Goal: Transaction & Acquisition: Obtain resource

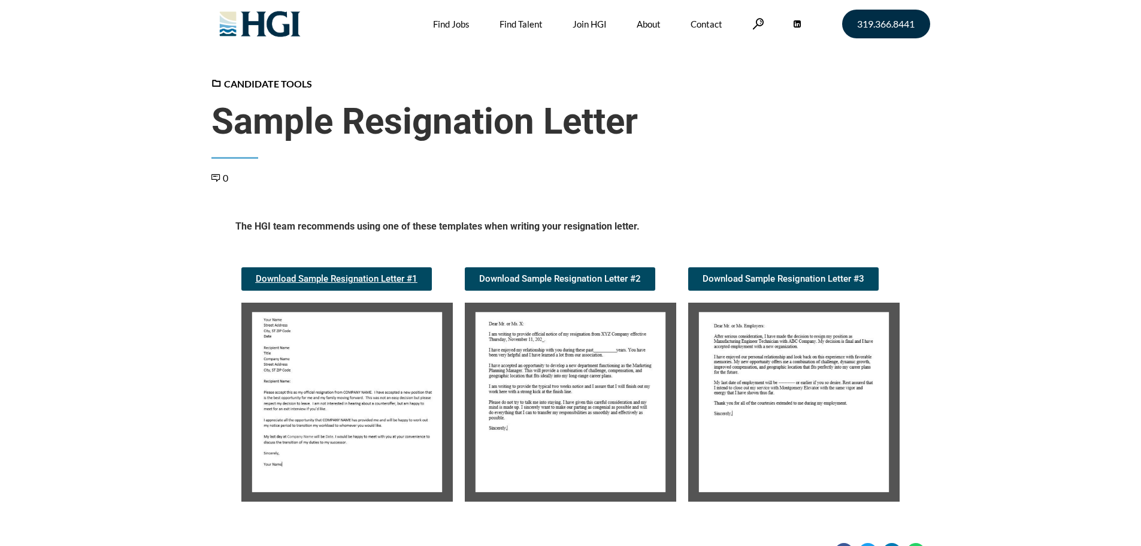
click at [390, 277] on span "Download Sample Resignation Letter #1" at bounding box center [337, 278] width 162 height 9
click at [531, 362] on img at bounding box center [571, 402] width 212 height 199
click at [526, 357] on img at bounding box center [571, 402] width 212 height 199
click at [794, 349] on img at bounding box center [794, 402] width 212 height 199
click at [804, 395] on img at bounding box center [794, 402] width 212 height 199
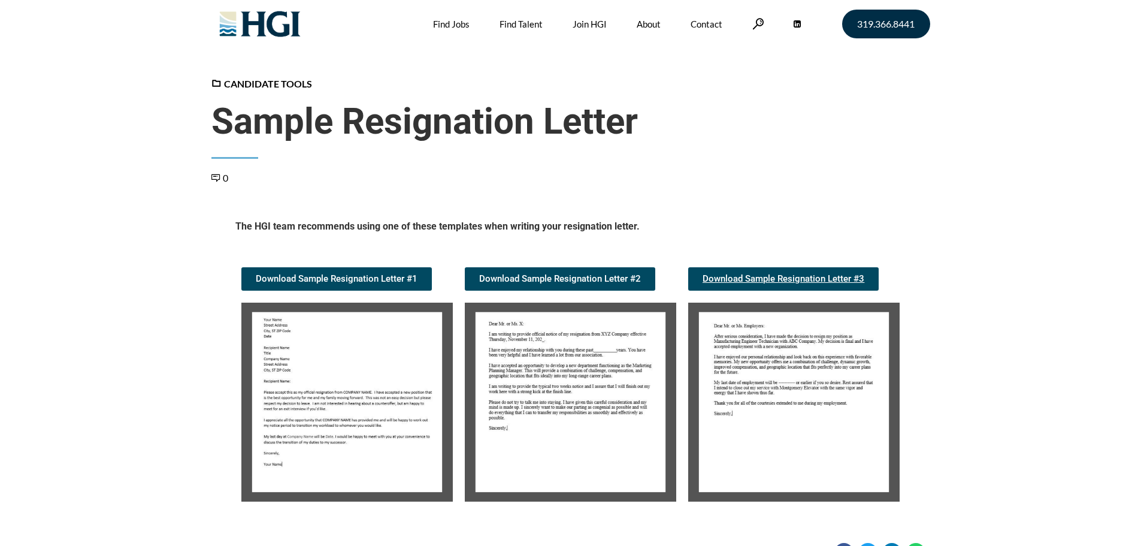
click at [771, 277] on span "Download Sample Resignation Letter #3" at bounding box center [784, 278] width 162 height 9
